Goal: Task Accomplishment & Management: Use online tool/utility

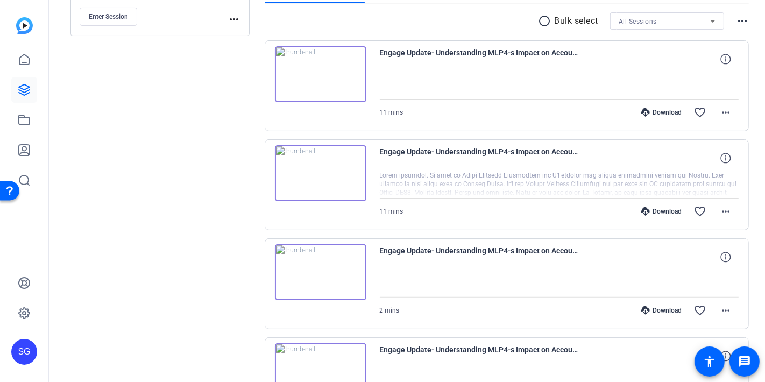
scroll to position [63, 0]
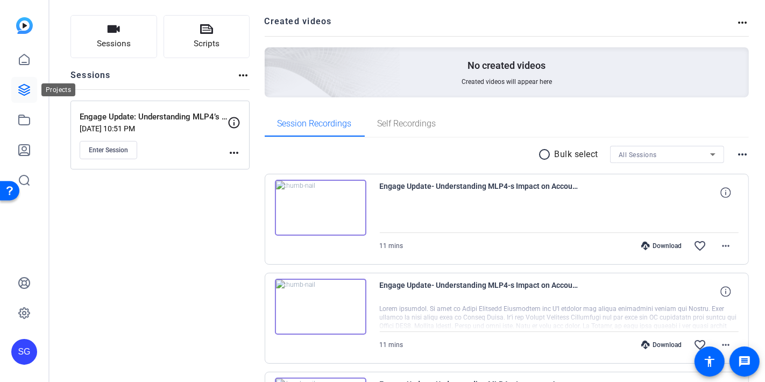
click at [20, 88] on icon at bounding box center [24, 89] width 11 height 11
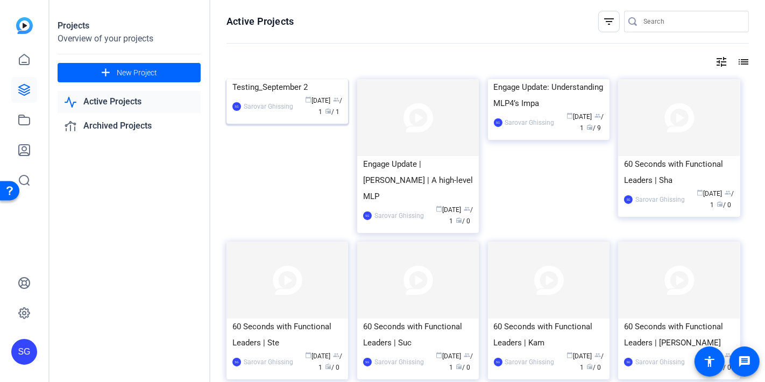
click at [295, 79] on img at bounding box center [288, 79] width 122 height 0
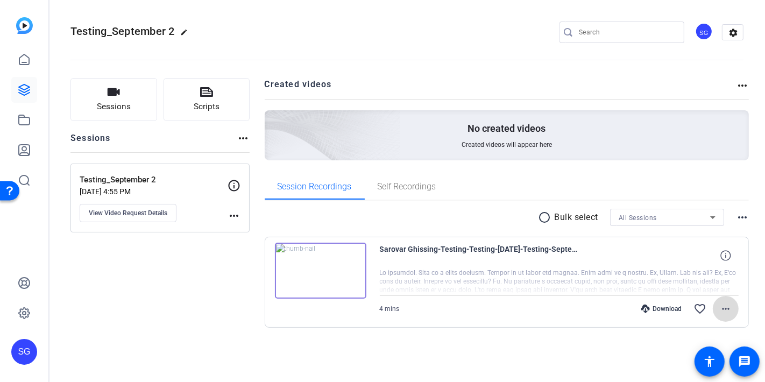
click at [732, 308] on span at bounding box center [726, 309] width 26 height 26
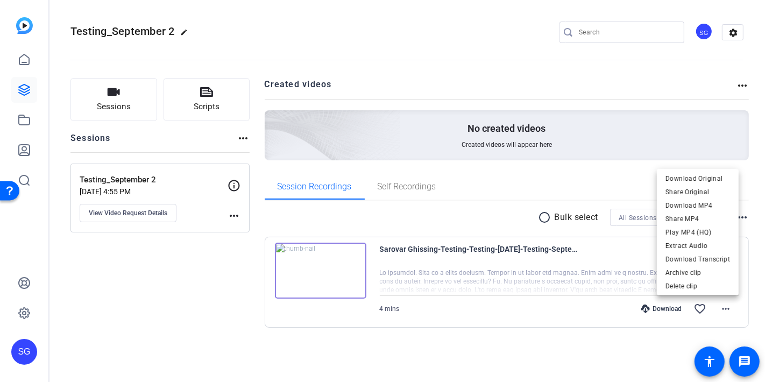
click at [534, 343] on div at bounding box center [382, 191] width 765 height 382
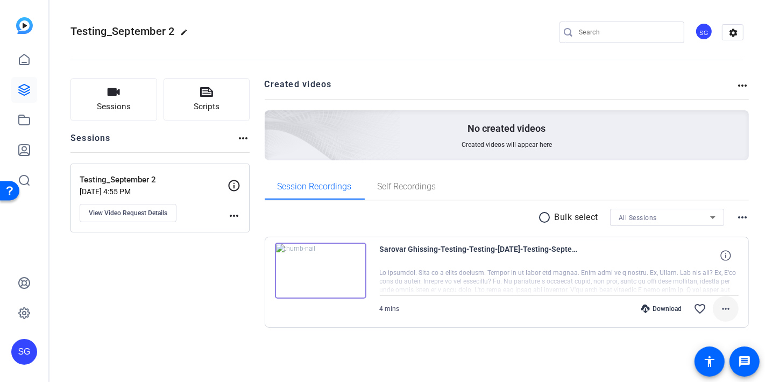
click at [726, 307] on mat-icon "more_horiz" at bounding box center [725, 308] width 13 height 13
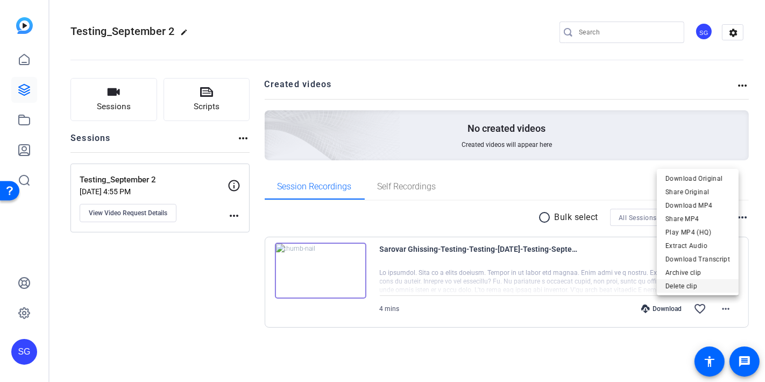
click at [693, 285] on span "Delete clip" at bounding box center [698, 285] width 65 height 13
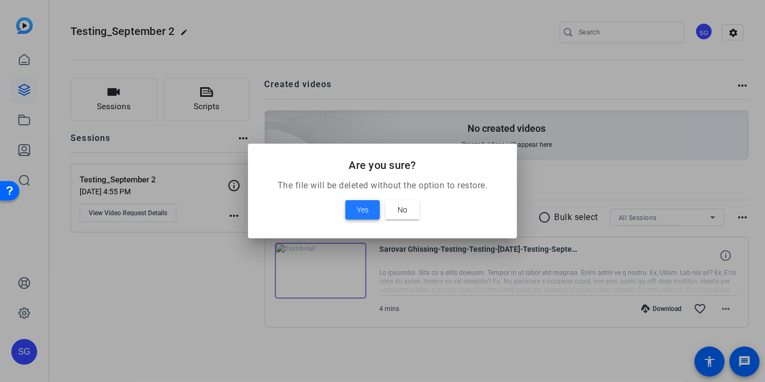
click at [357, 208] on span "Yes" at bounding box center [363, 209] width 12 height 13
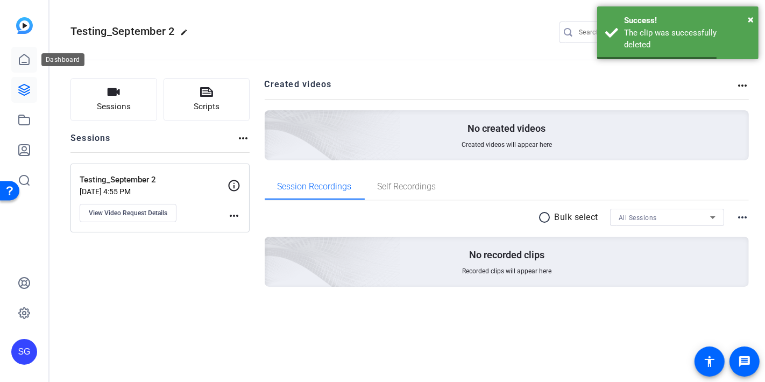
click at [24, 67] on link at bounding box center [24, 60] width 26 height 26
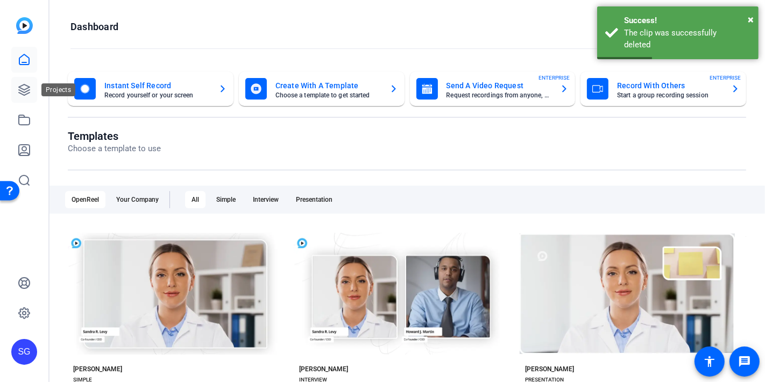
click at [21, 87] on icon at bounding box center [24, 89] width 13 height 13
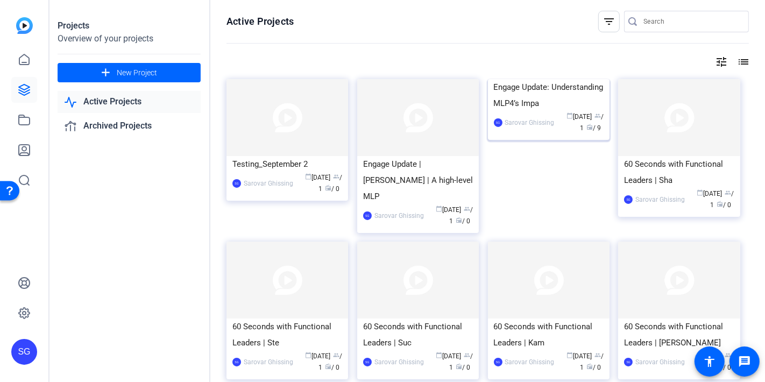
click at [550, 79] on img at bounding box center [549, 79] width 122 height 0
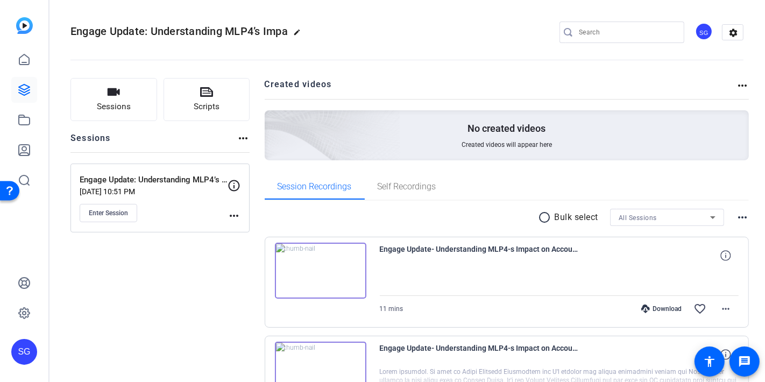
scroll to position [119, 0]
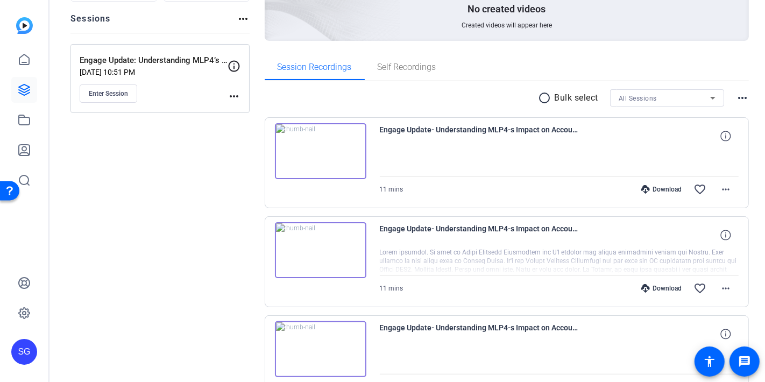
click at [327, 245] on img at bounding box center [320, 250] width 91 height 56
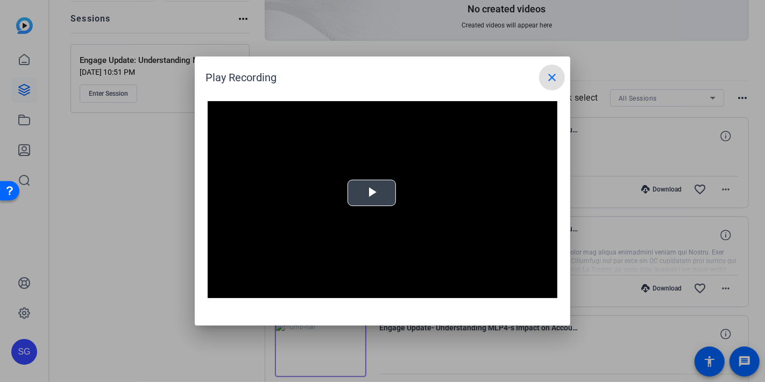
click at [372, 193] on span "Video Player" at bounding box center [372, 193] width 0 height 0
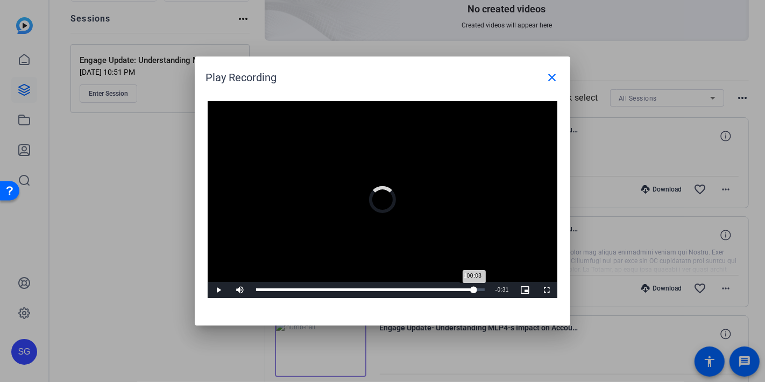
click at [471, 290] on div "Loaded : 0% 10:44 00:03" at bounding box center [370, 289] width 229 height 3
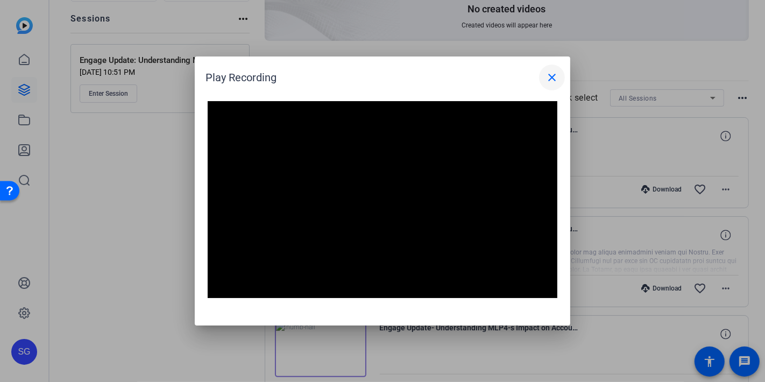
click at [551, 81] on mat-icon "close" at bounding box center [552, 77] width 13 height 13
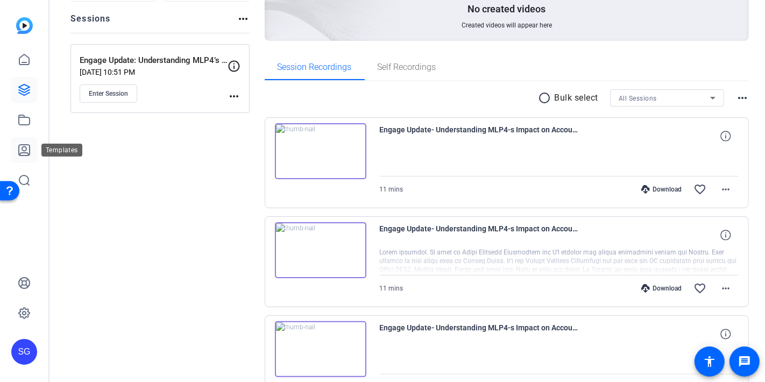
click at [30, 153] on icon at bounding box center [24, 150] width 11 height 11
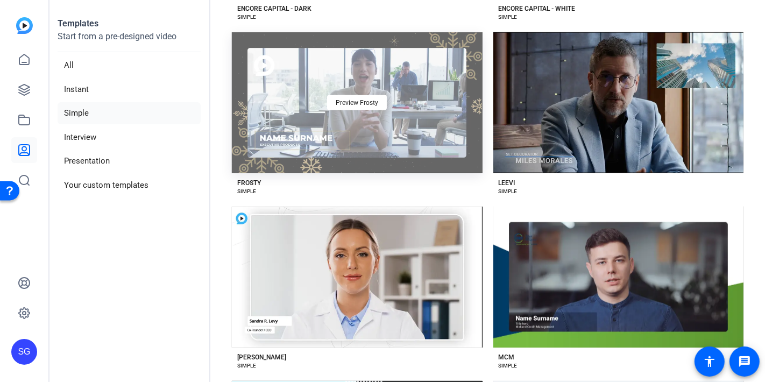
scroll to position [1435, 0]
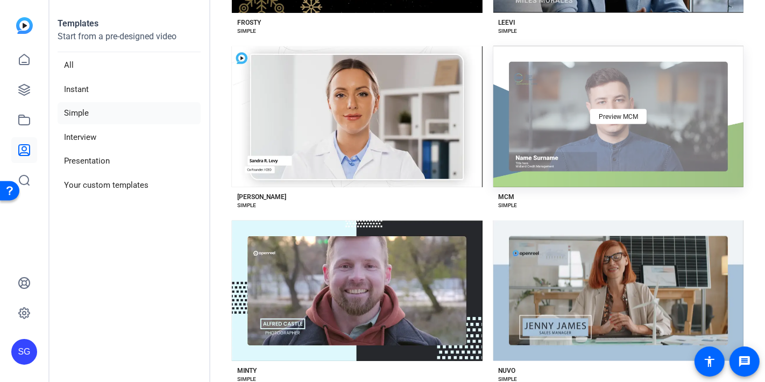
click at [656, 83] on div "Preview MCM" at bounding box center [618, 116] width 251 height 141
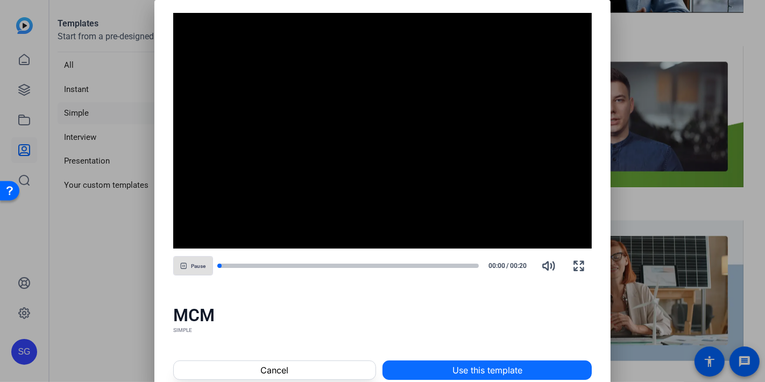
click at [495, 369] on span "Use this template" at bounding box center [488, 370] width 70 height 13
